Goal: Transaction & Acquisition: Purchase product/service

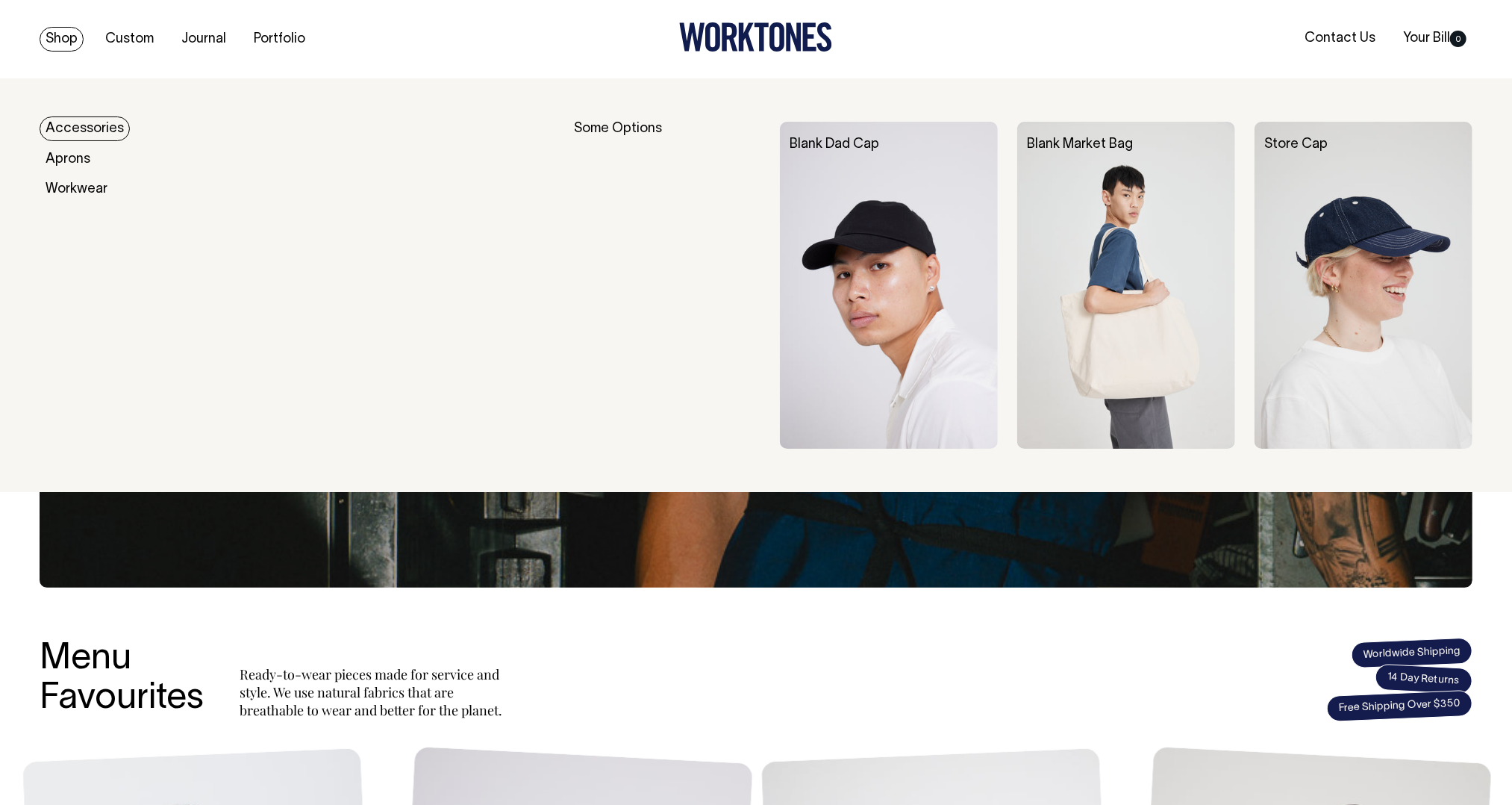
click at [73, 129] on link "Accessories" at bounding box center [84, 129] width 90 height 24
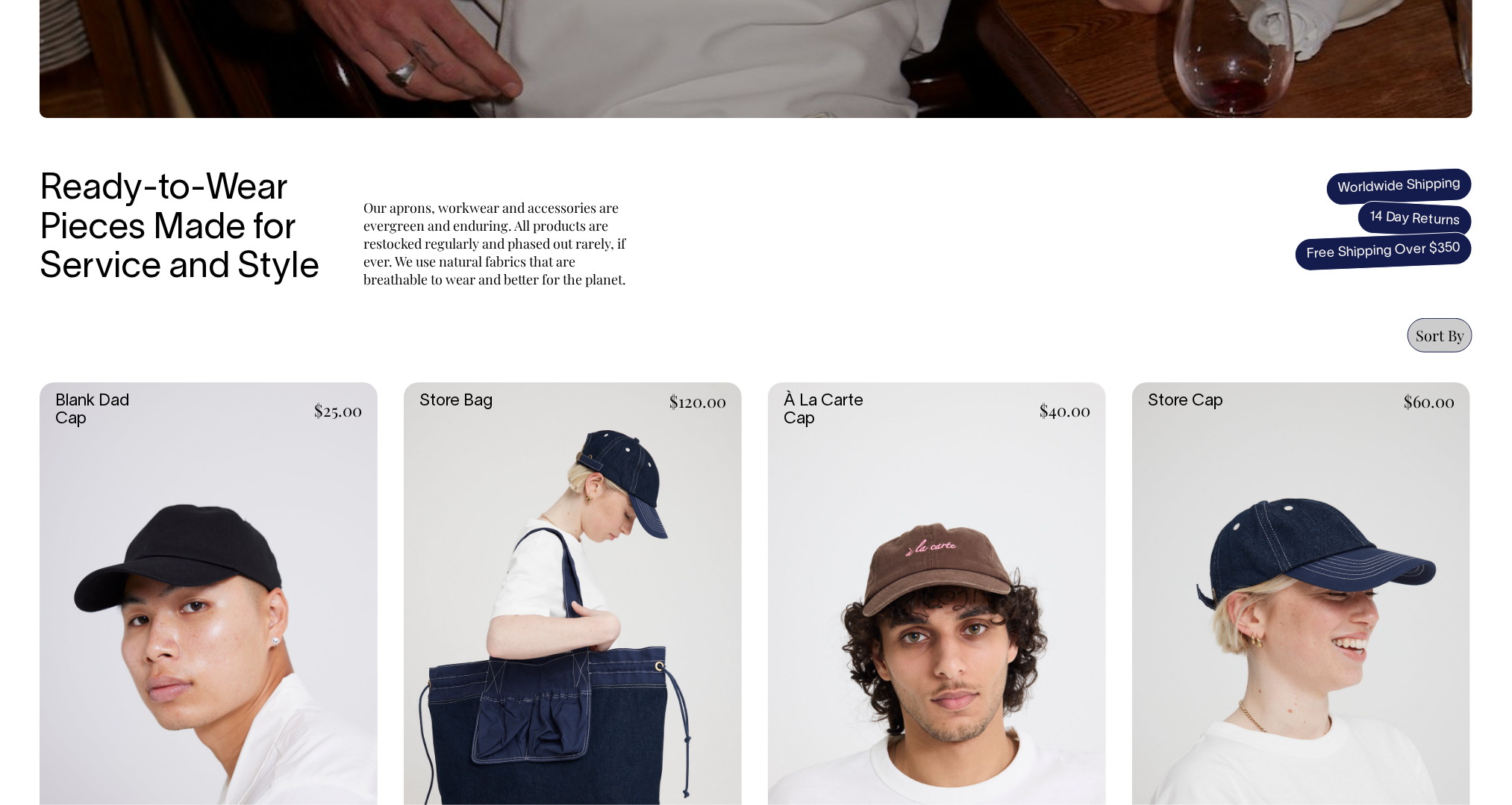
click at [195, 553] on link at bounding box center [209, 636] width 338 height 507
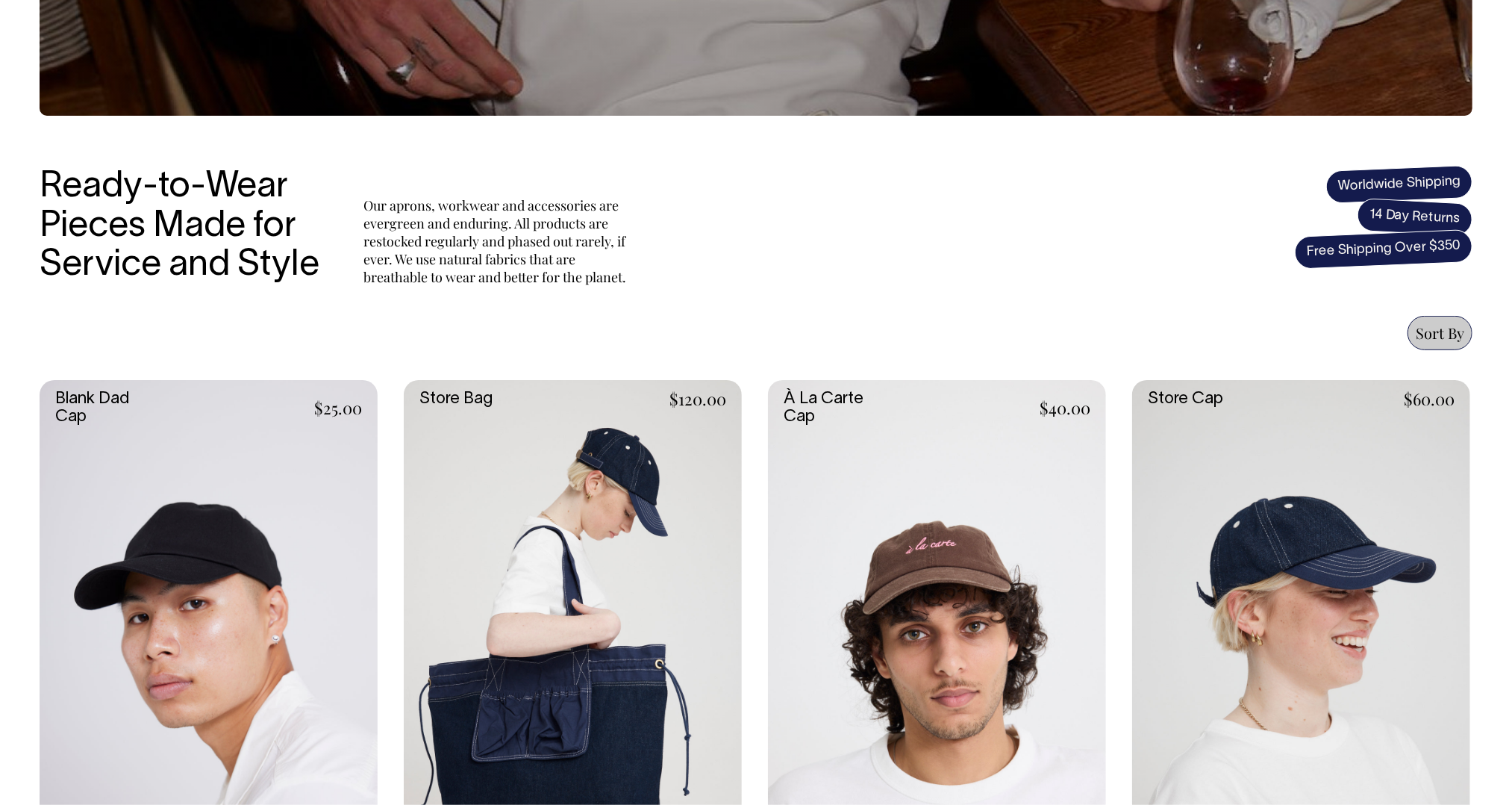
scroll to position [343, 0]
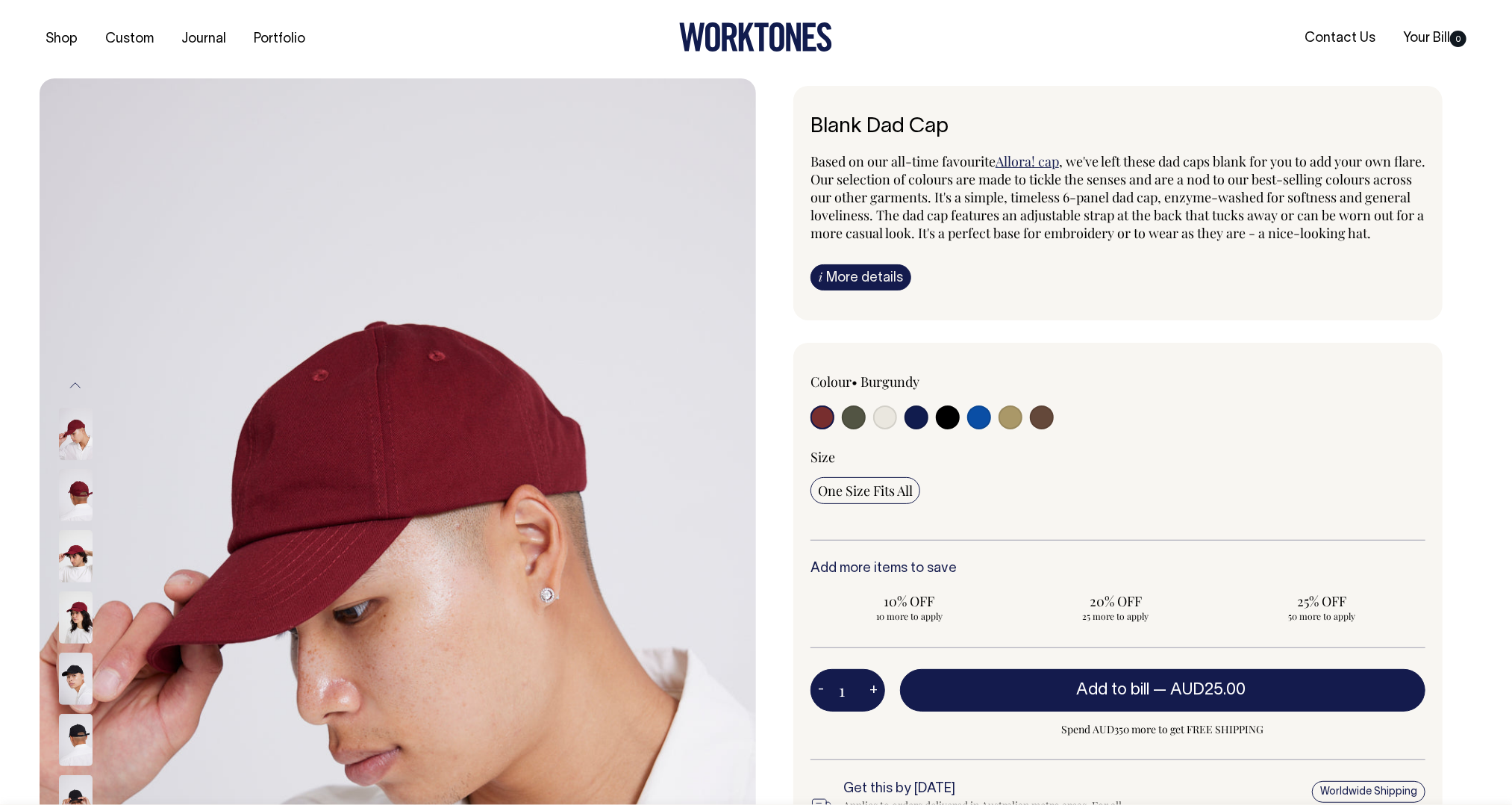
click at [1013, 429] on input "radio" at bounding box center [1011, 417] width 24 height 24
radio input "true"
select select "Washed Khaki"
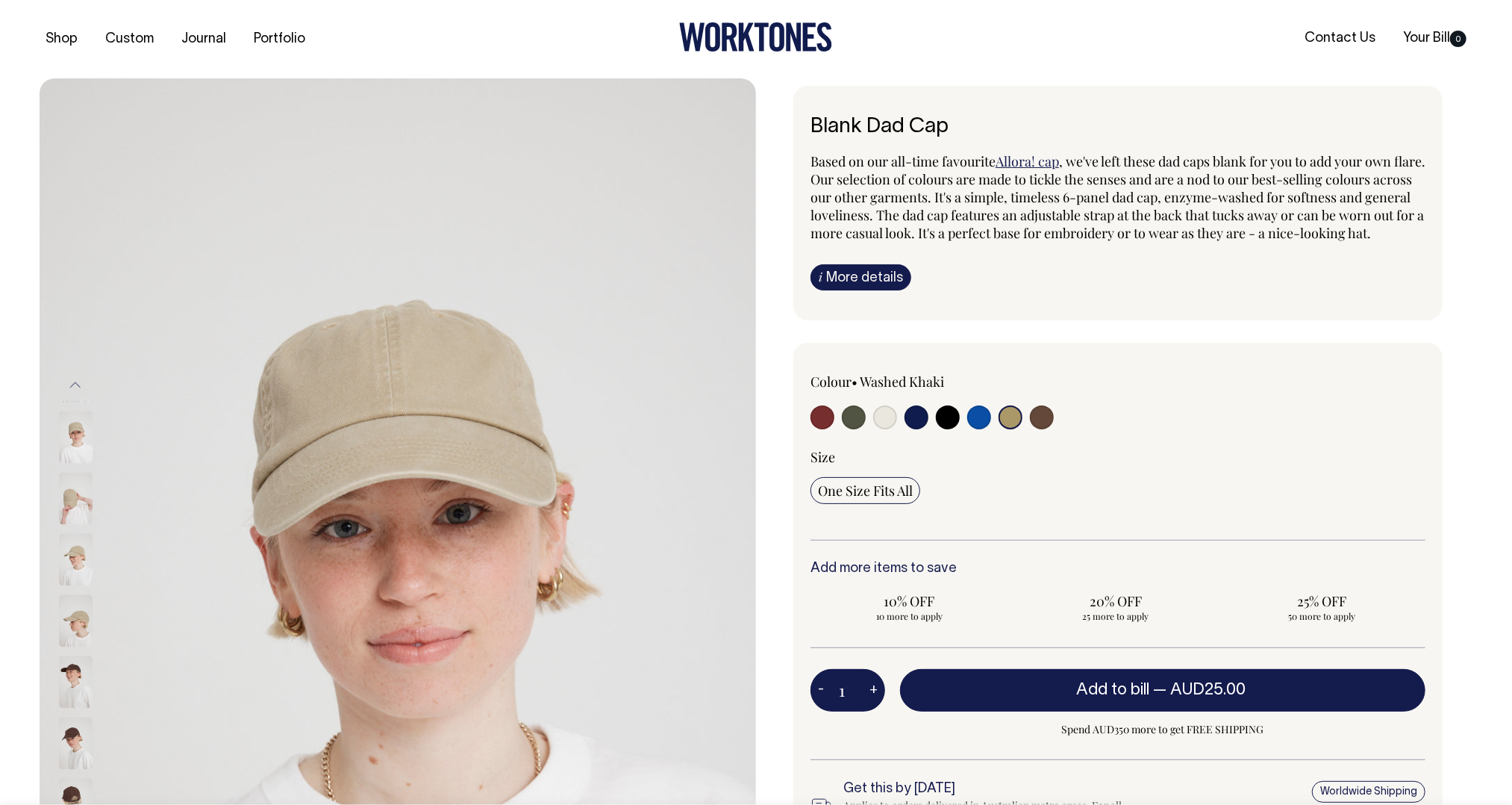
click at [885, 429] on input "radio" at bounding box center [885, 417] width 24 height 24
radio input "true"
select select "Natural"
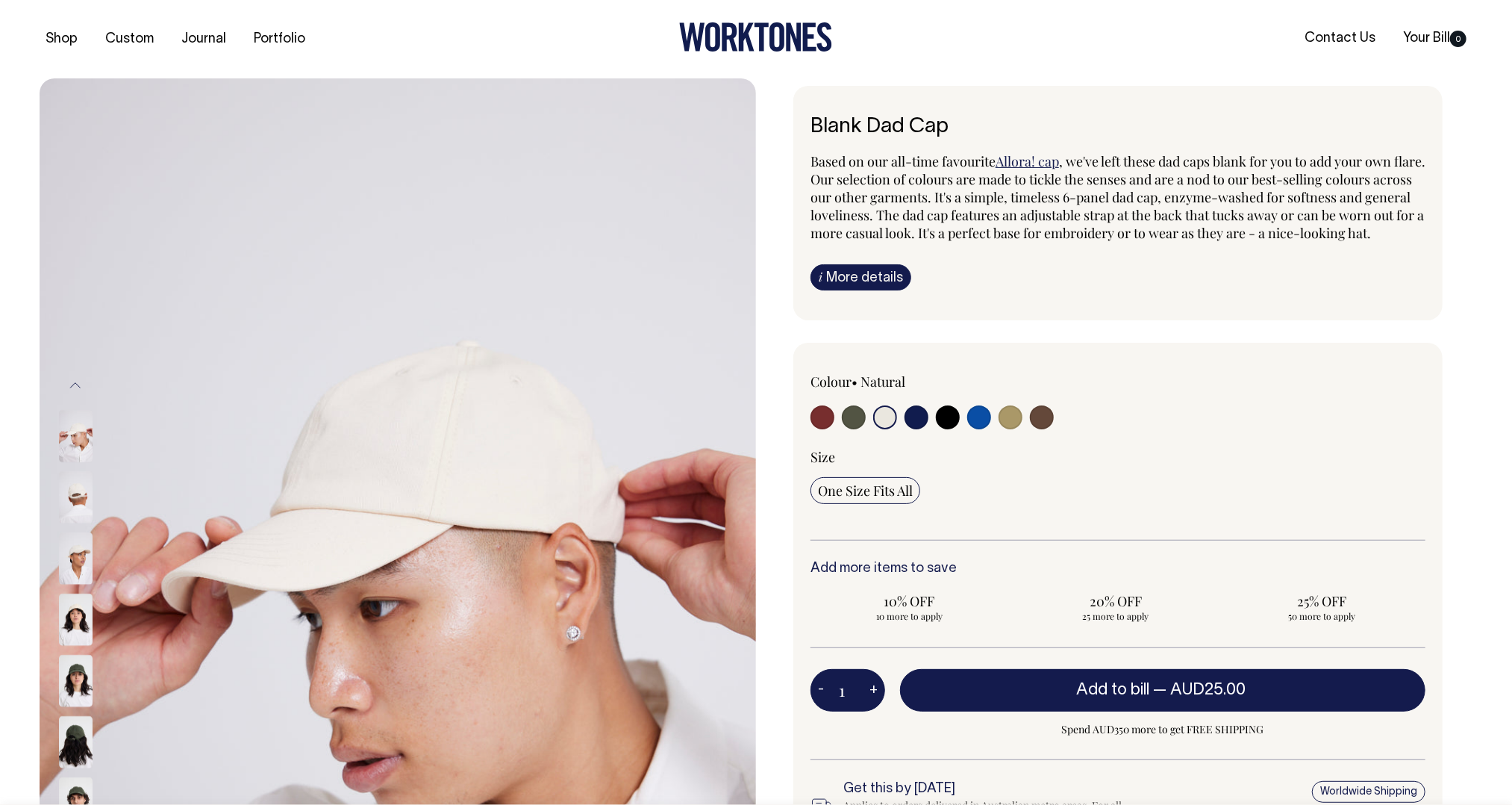
click at [920, 429] on input "radio" at bounding box center [916, 417] width 24 height 24
radio input "true"
select select "Dark Navy"
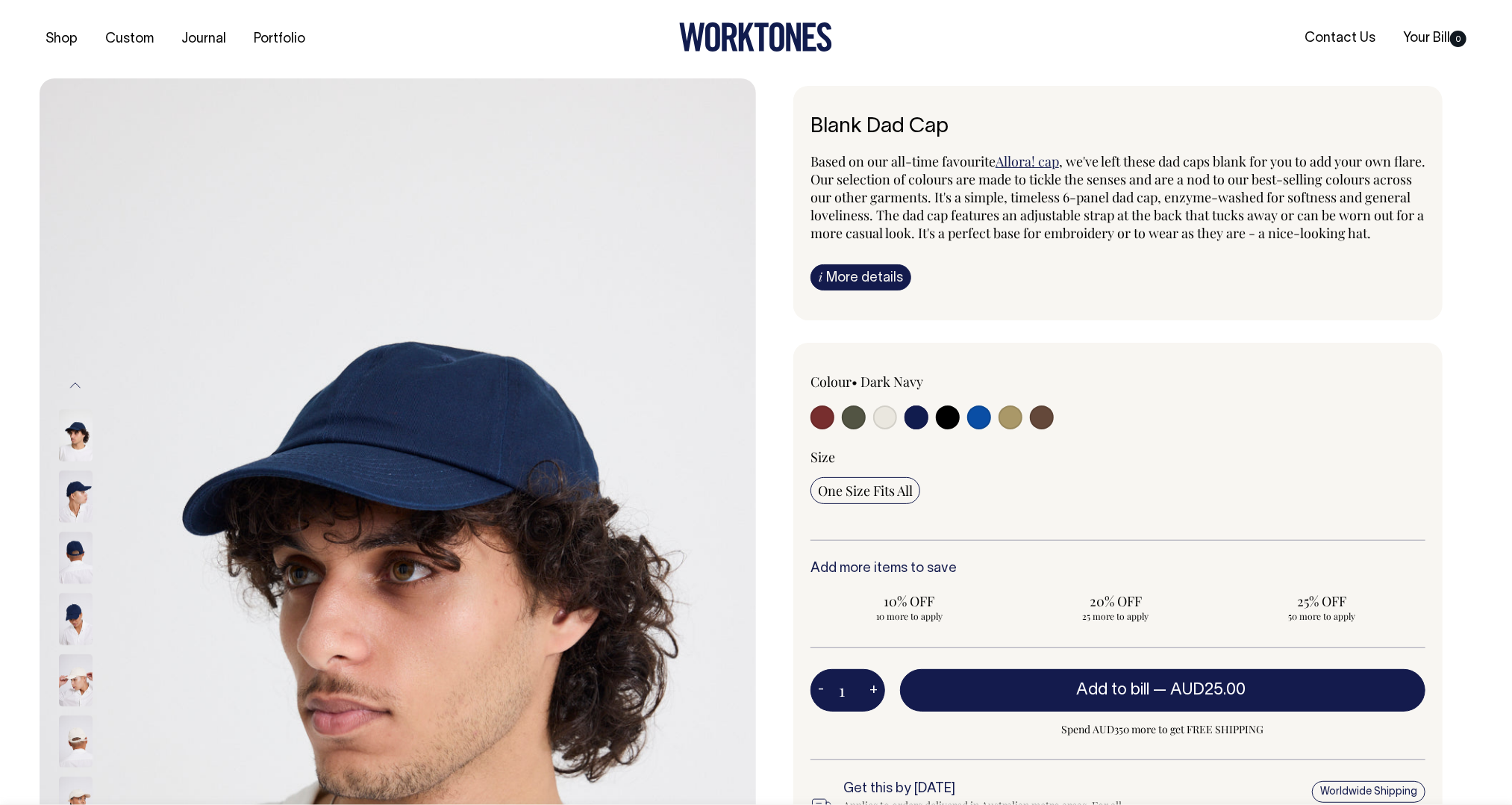
click at [1042, 429] on input "radio" at bounding box center [1041, 417] width 24 height 24
radio input "true"
select select "Espresso"
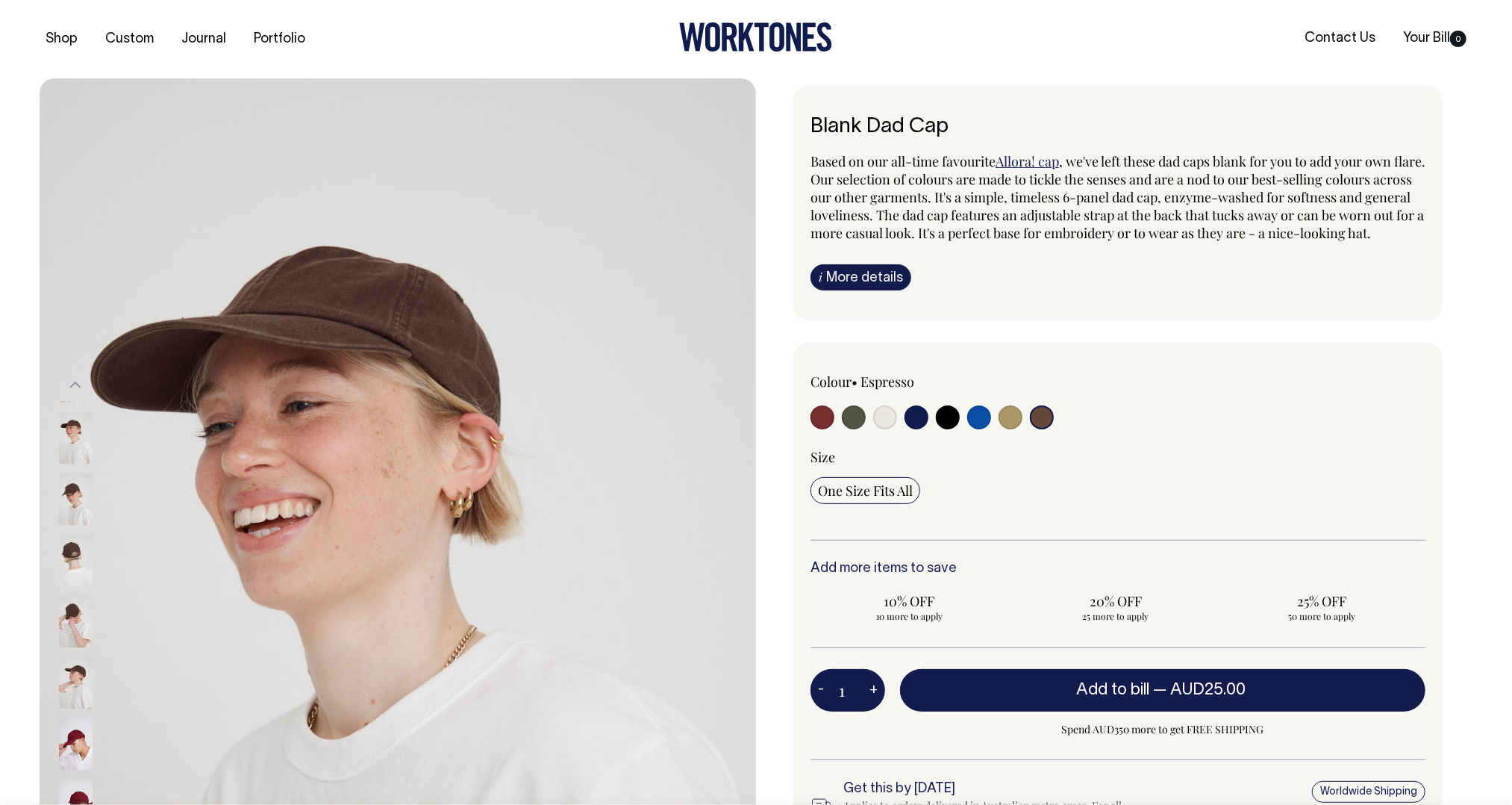
click at [1018, 429] on input "radio" at bounding box center [1011, 417] width 24 height 24
radio input "true"
select select "Washed Khaki"
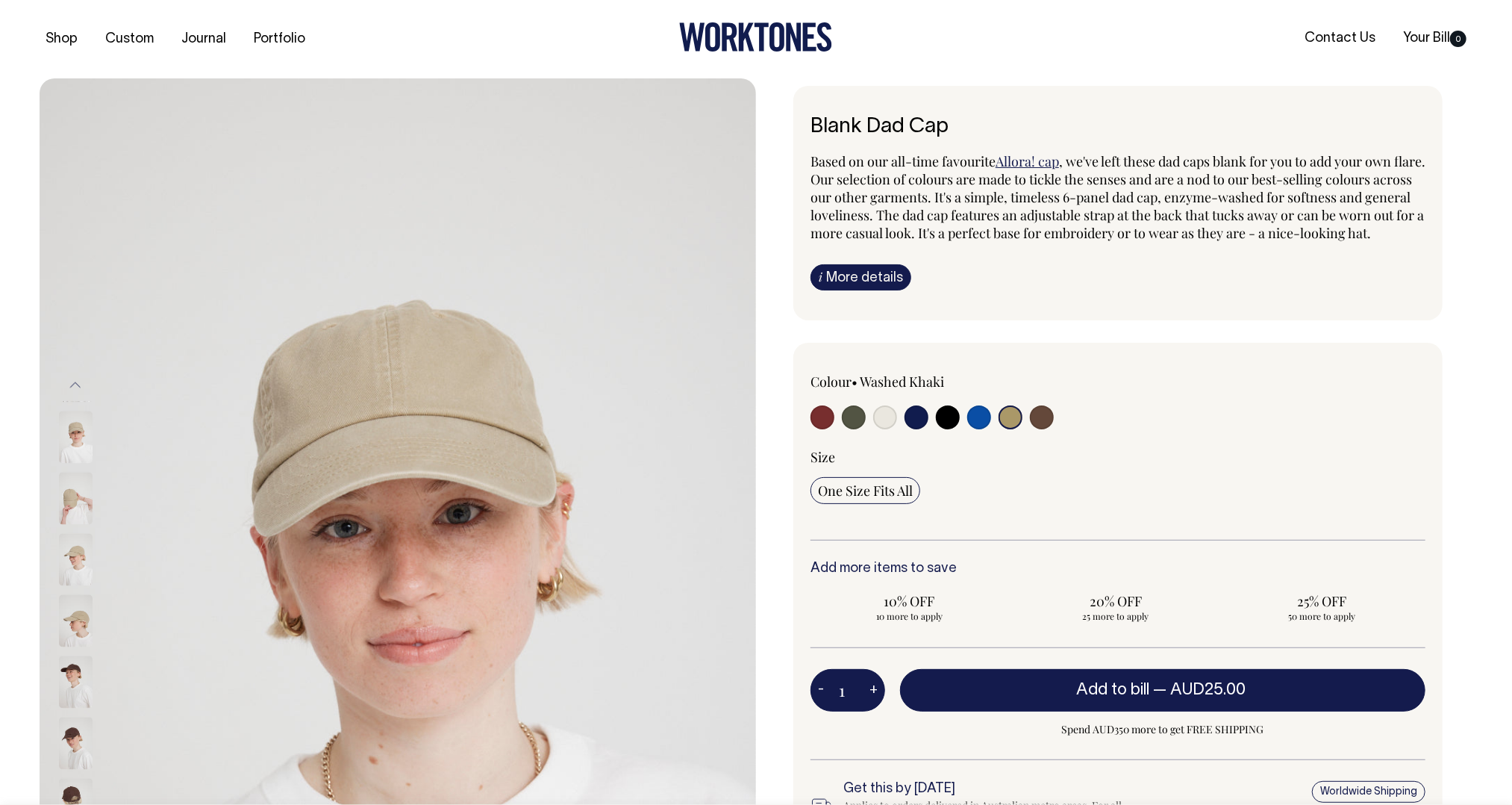
click at [877, 429] on input "radio" at bounding box center [885, 417] width 24 height 24
radio input "true"
select select "Natural"
